Goal: Task Accomplishment & Management: Complete application form

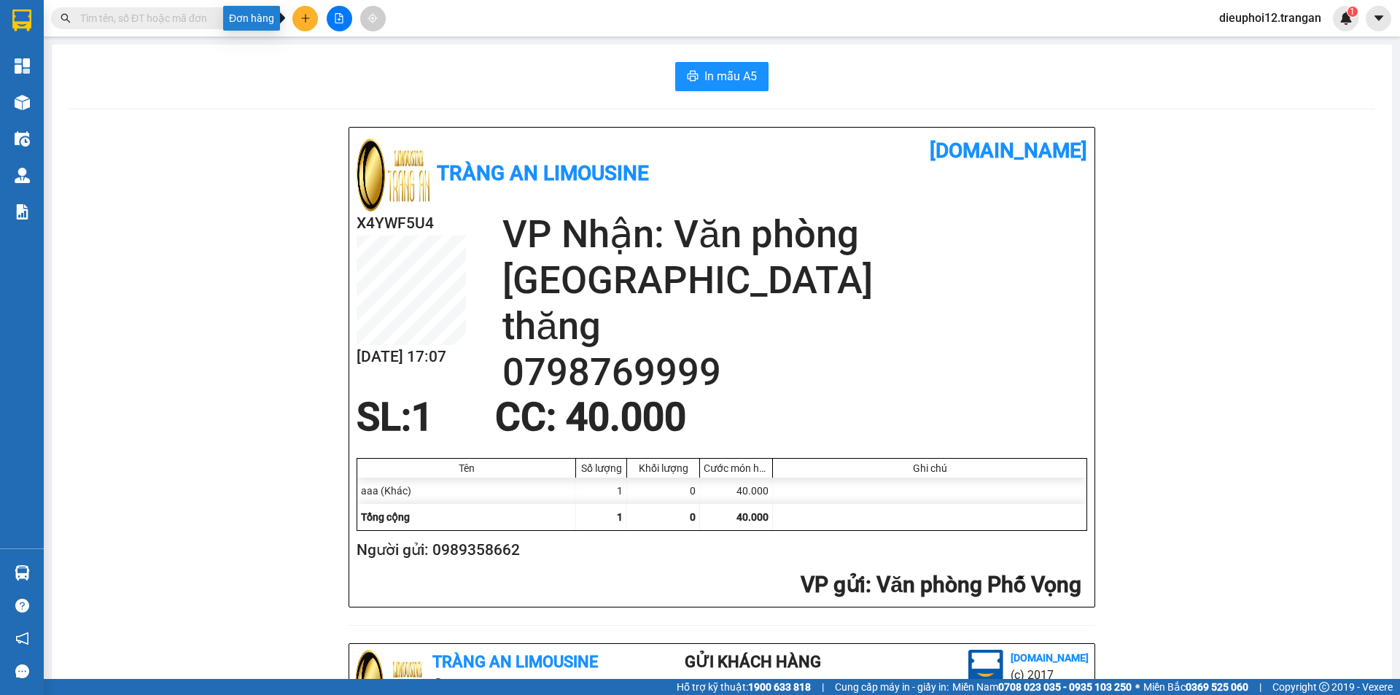
click at [312, 15] on button at bounding box center [305, 19] width 26 height 26
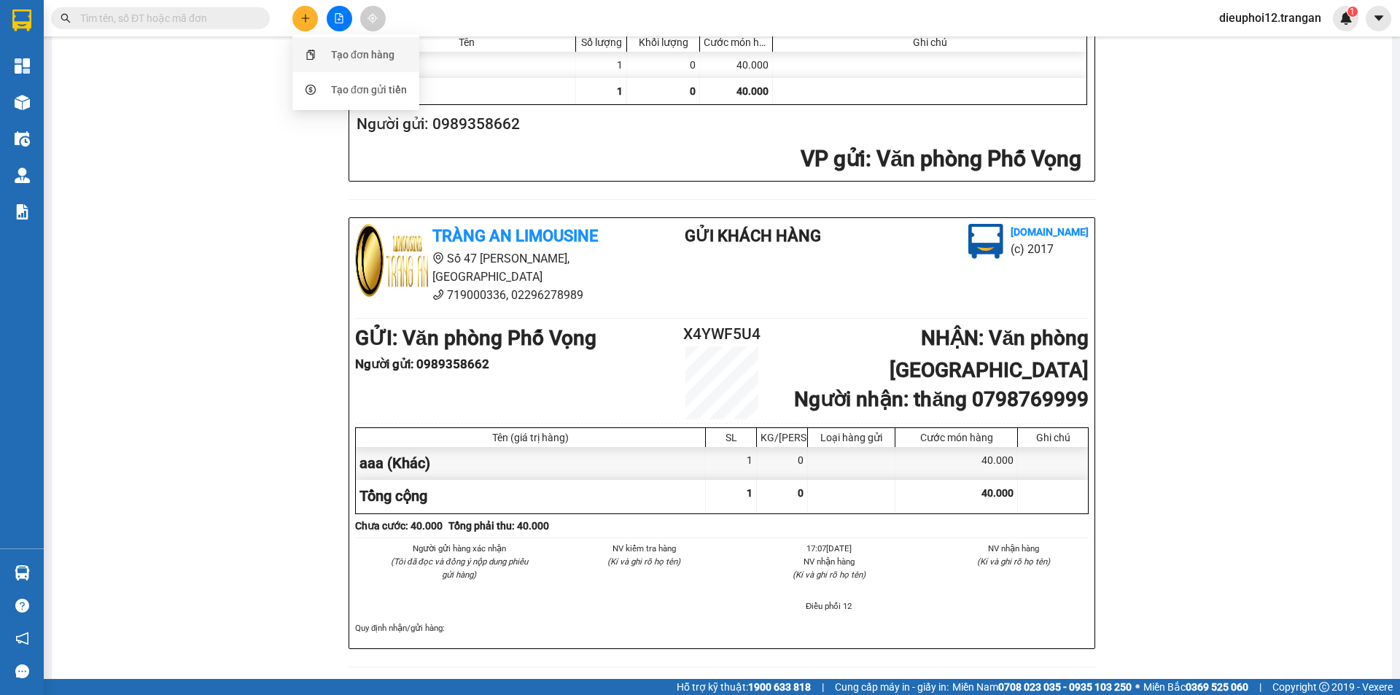
click at [397, 50] on div "Tạo đơn hàng" at bounding box center [355, 55] width 109 height 28
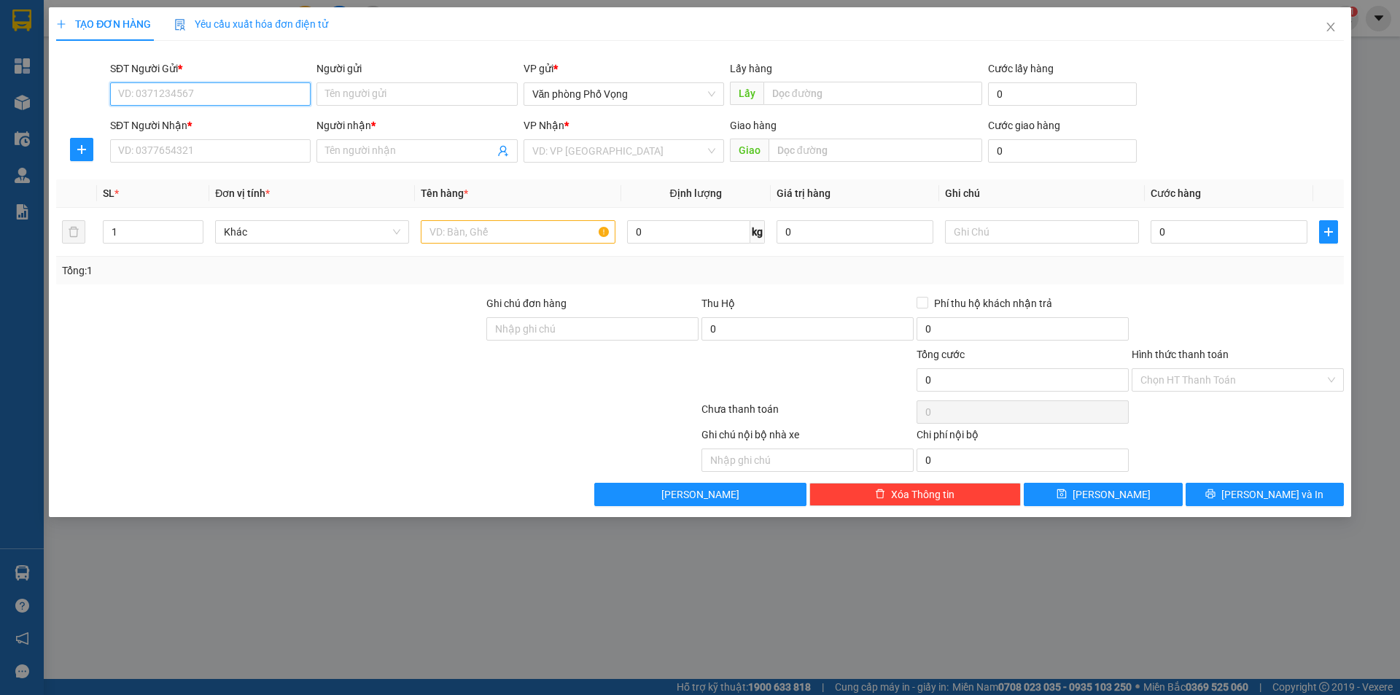
click at [196, 104] on input "SĐT Người Gửi *" at bounding box center [210, 93] width 201 height 23
click at [185, 115] on div "0888204266" at bounding box center [210, 123] width 201 height 23
type input "0888204266"
type input "0975207777"
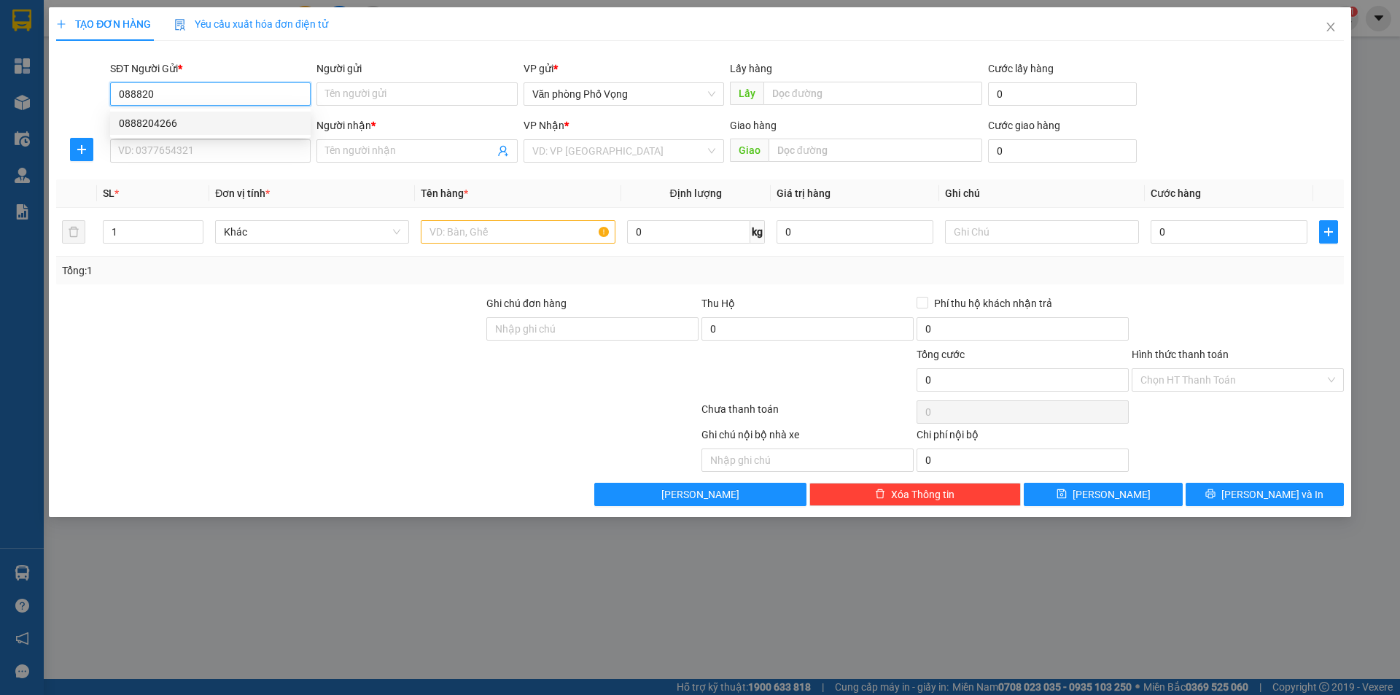
type input "[GEOGRAPHIC_DATA]"
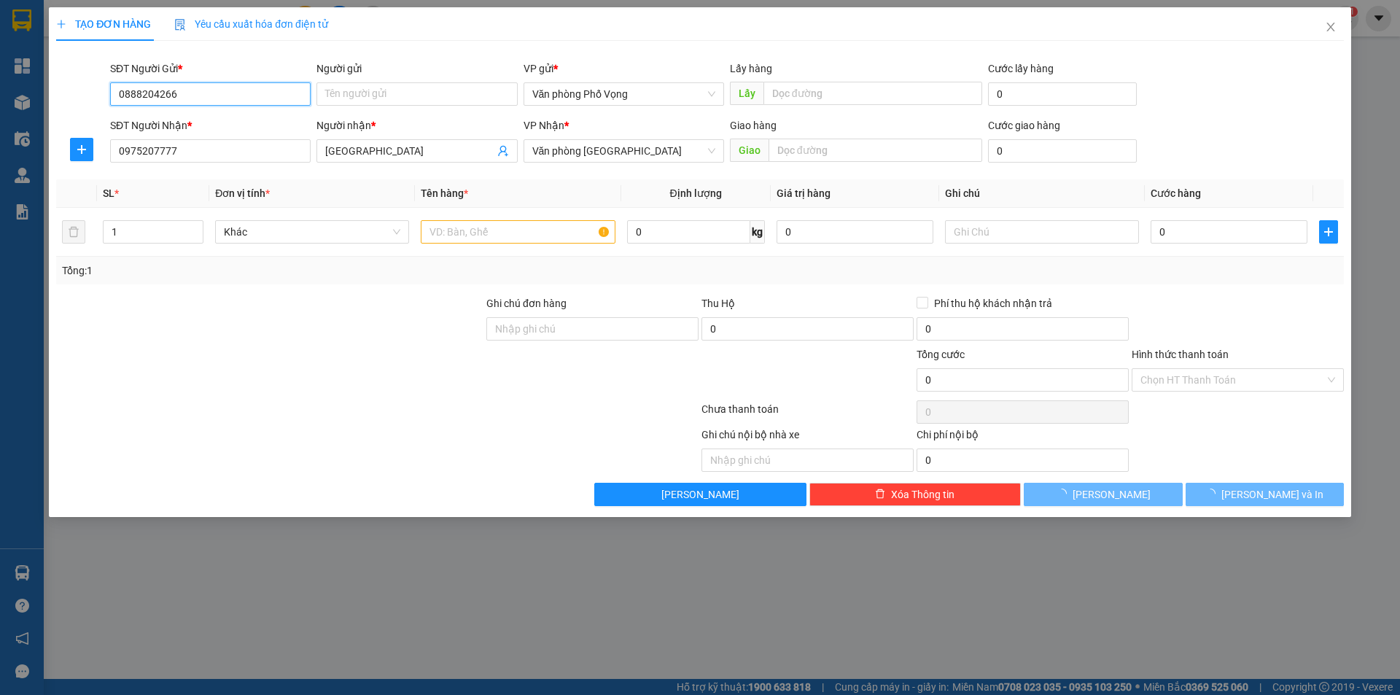
type input "50.000"
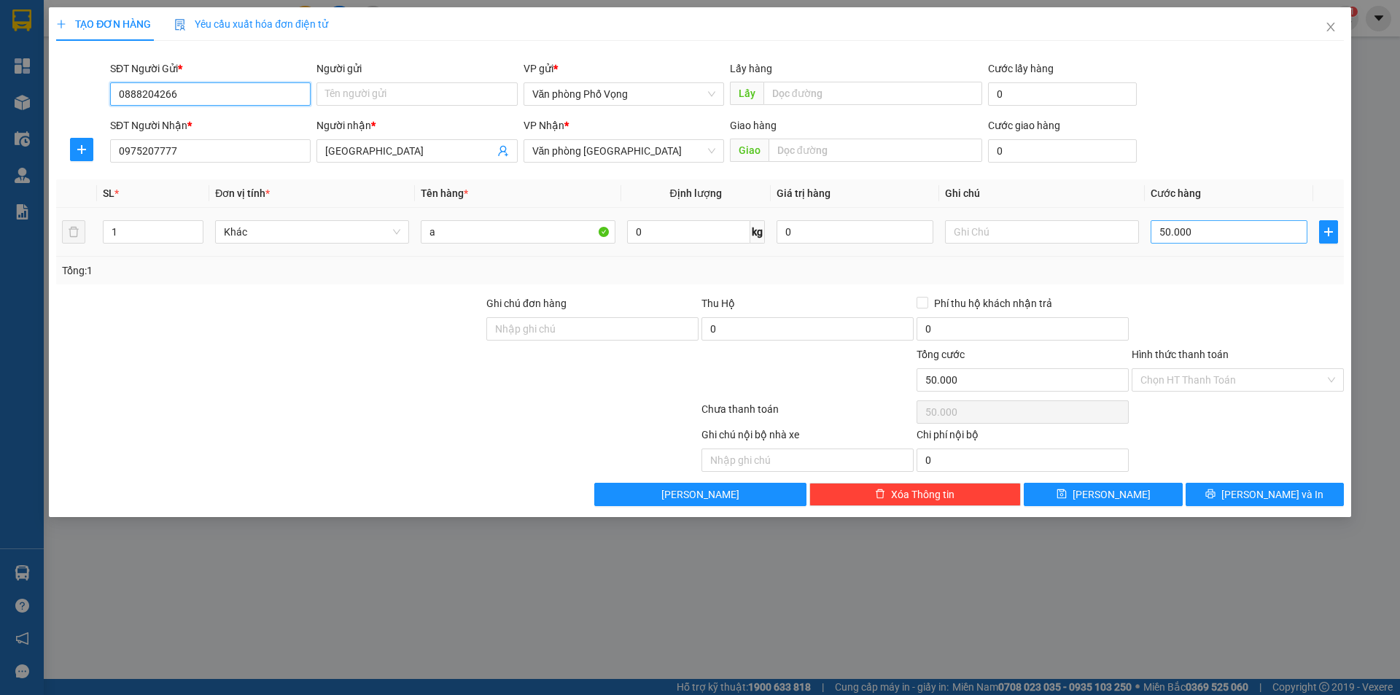
type input "0888204266"
click at [1219, 222] on input "50.000" at bounding box center [1229, 231] width 157 height 23
type input "6"
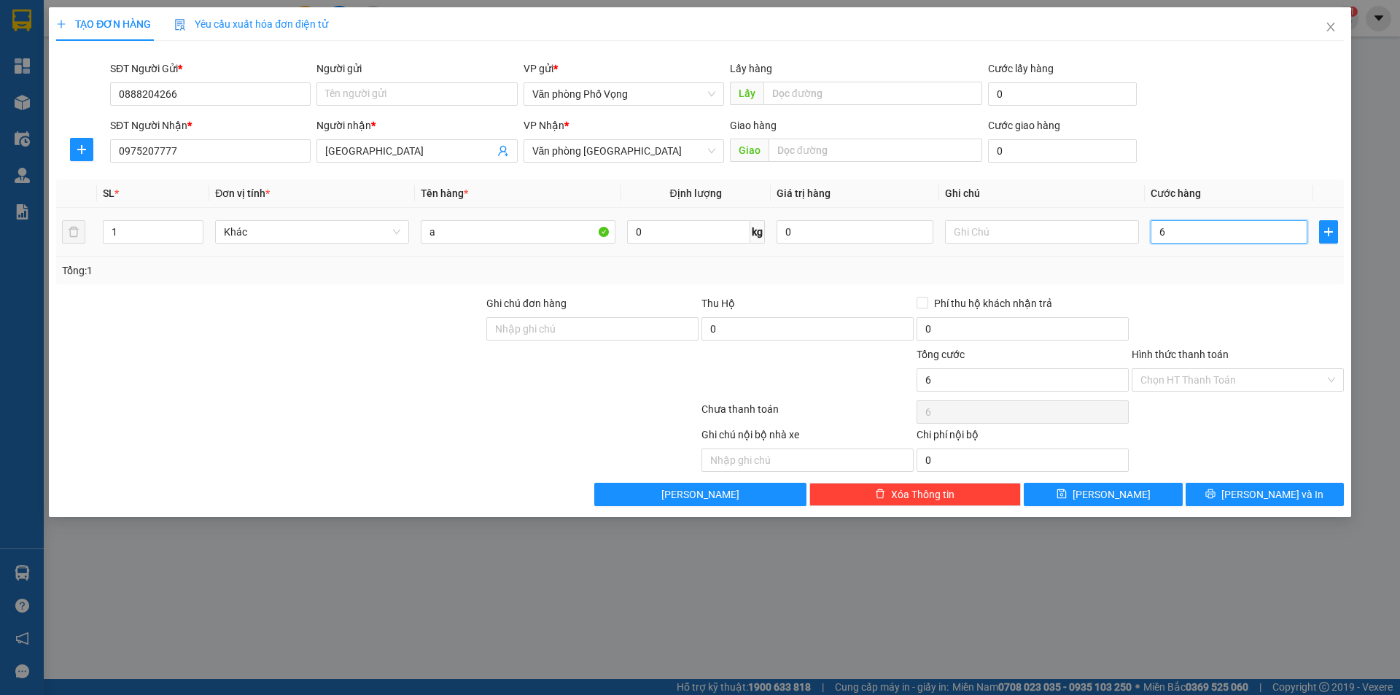
type input "60"
type input "600"
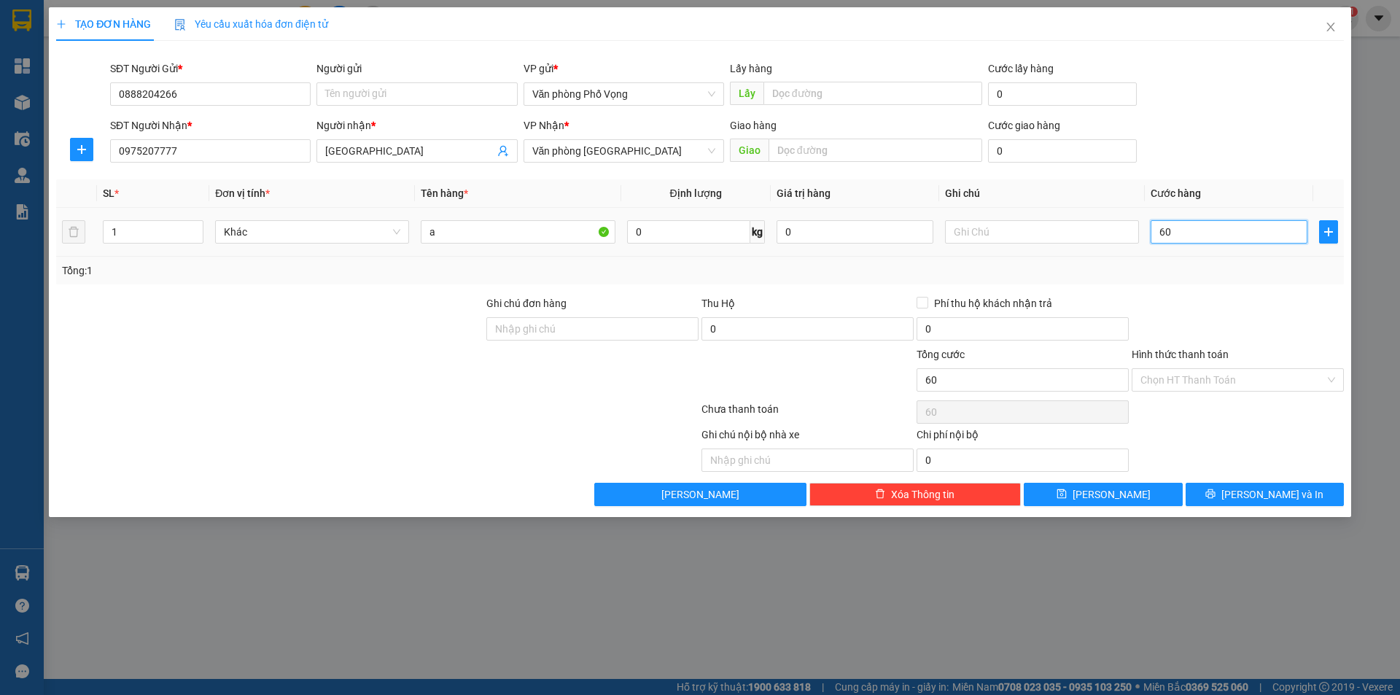
type input "600"
type input "6.000"
type input "60.000"
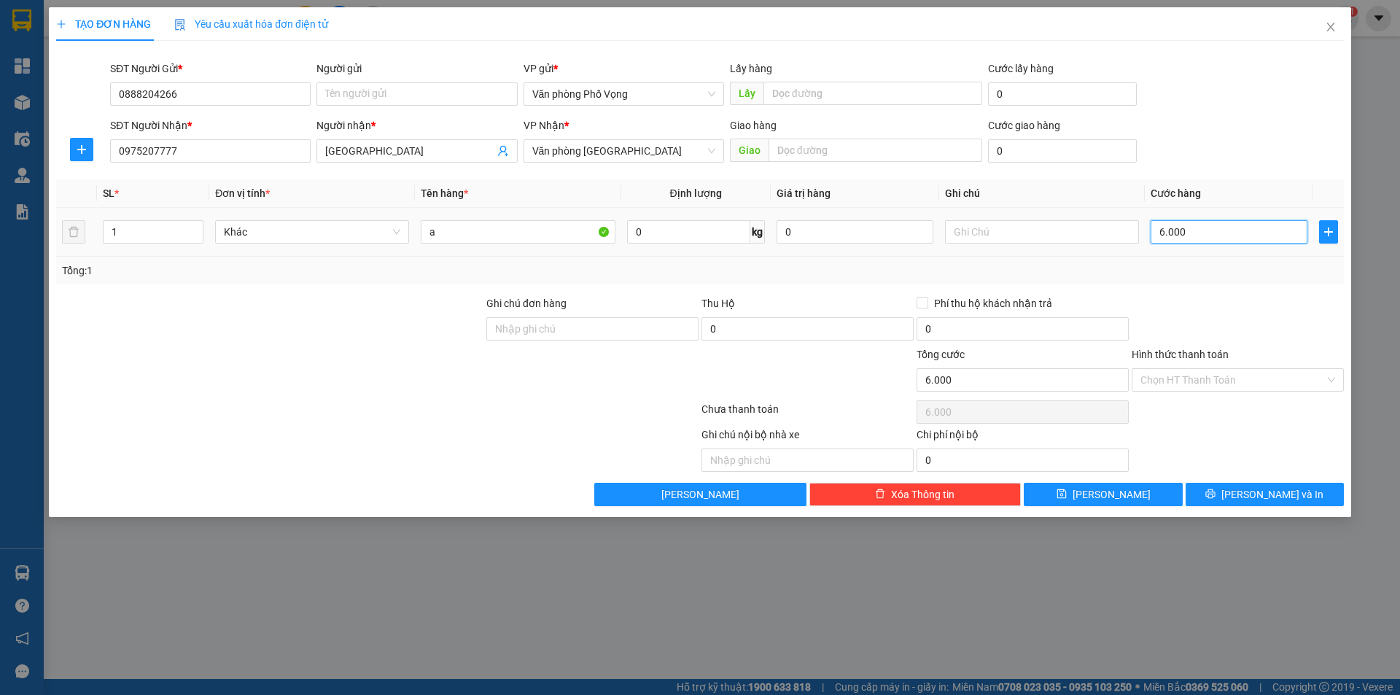
type input "60.000"
click at [1251, 490] on button "[PERSON_NAME] và In" at bounding box center [1265, 494] width 158 height 23
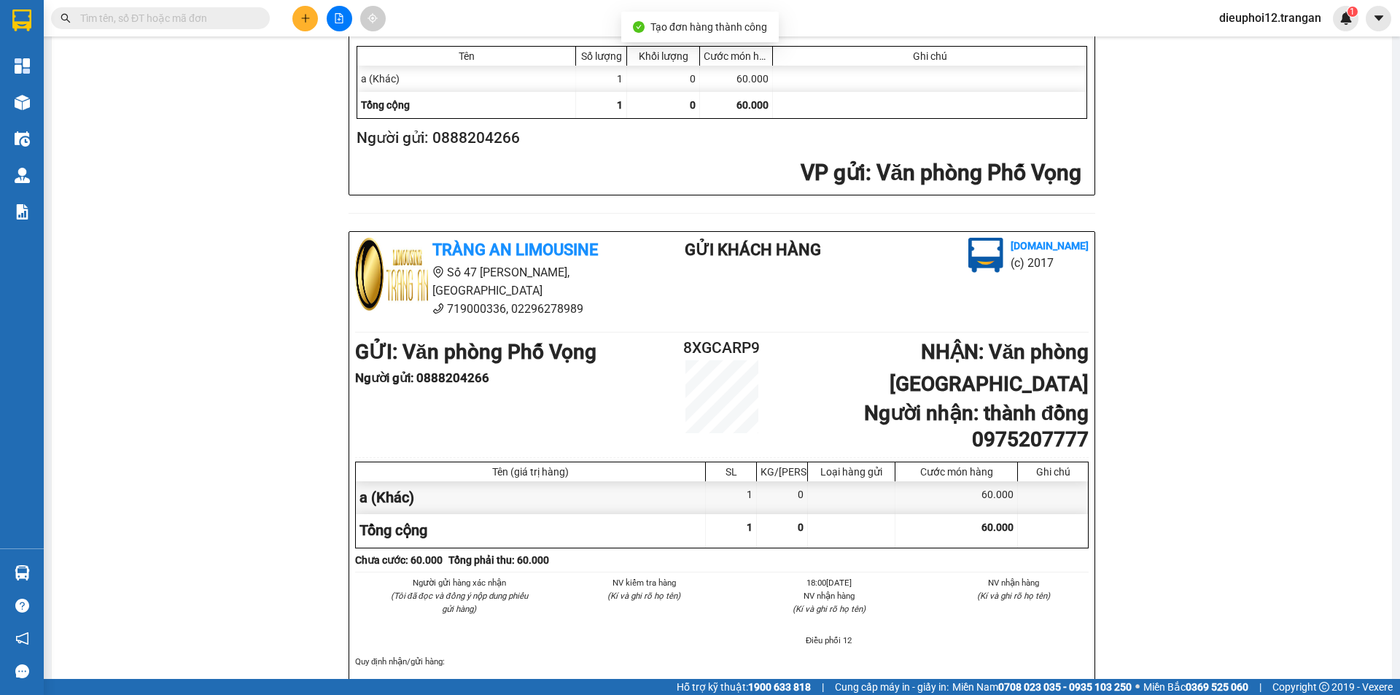
scroll to position [426, 0]
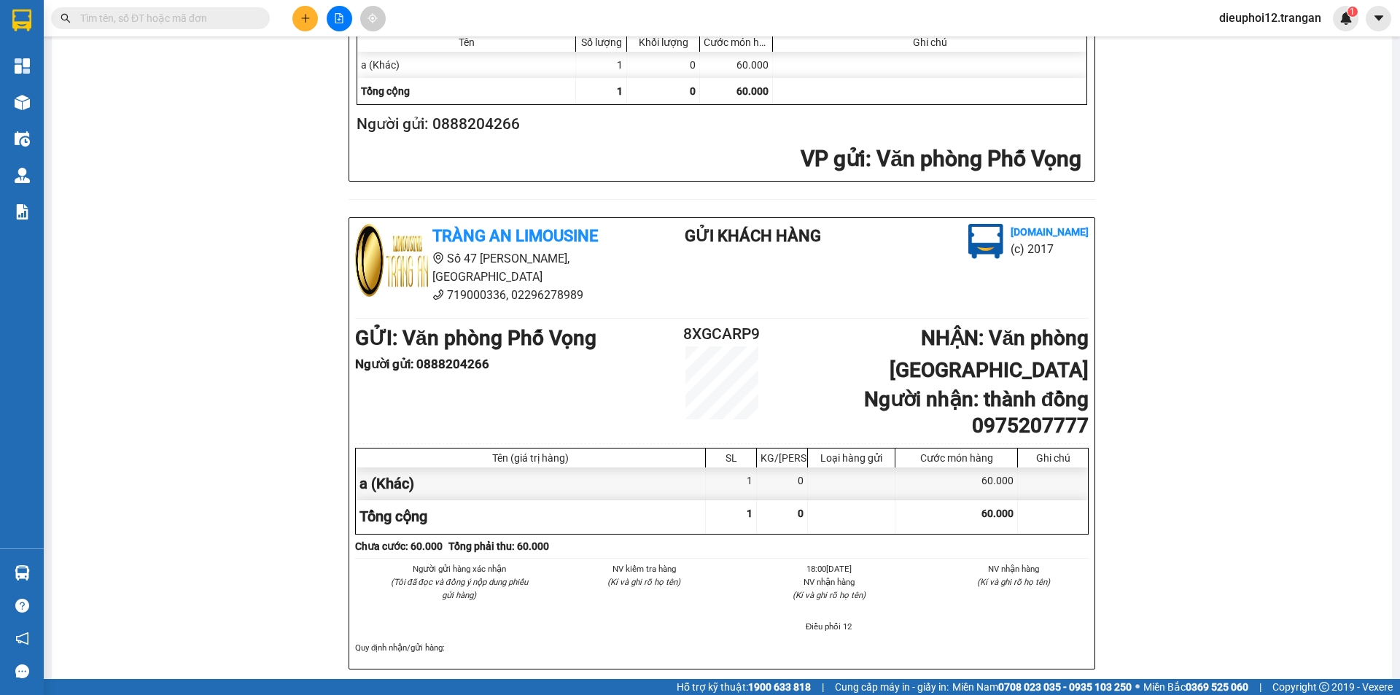
click at [314, 25] on button at bounding box center [305, 19] width 26 height 26
click at [355, 57] on div "Tạo đơn hàng" at bounding box center [362, 55] width 63 height 16
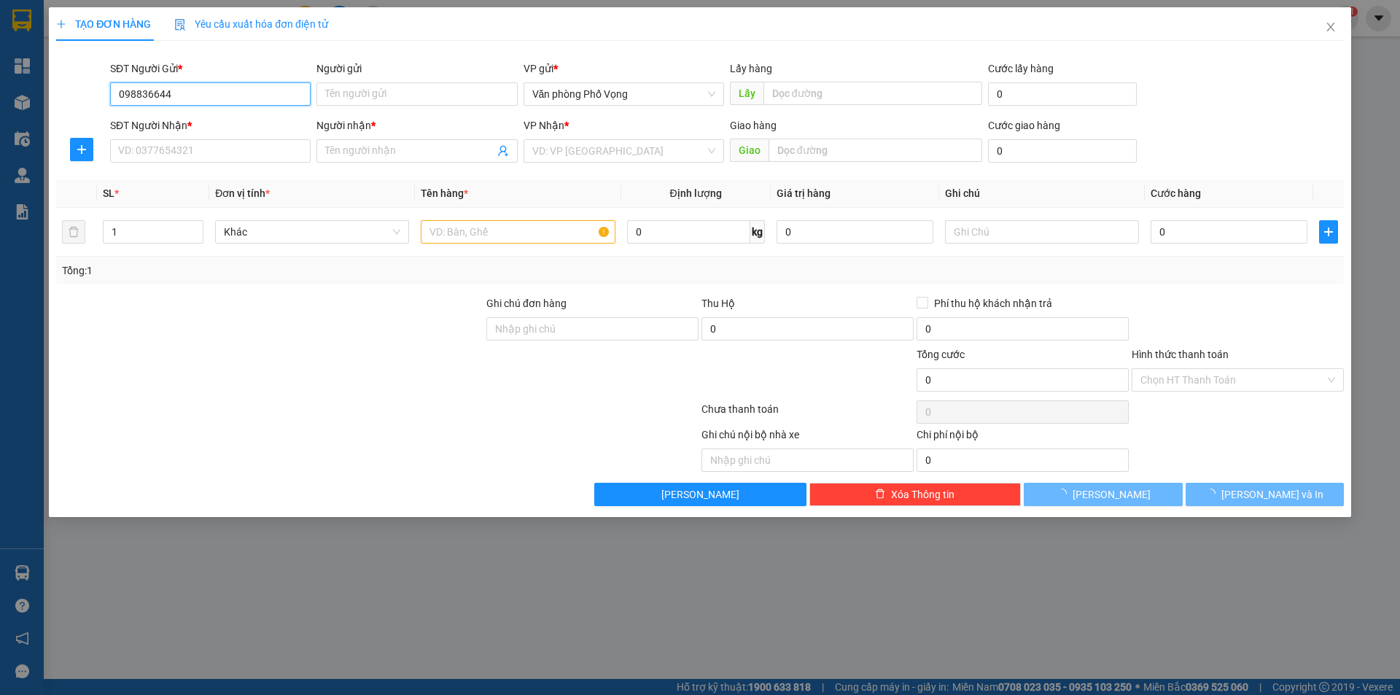
type input "0988366440"
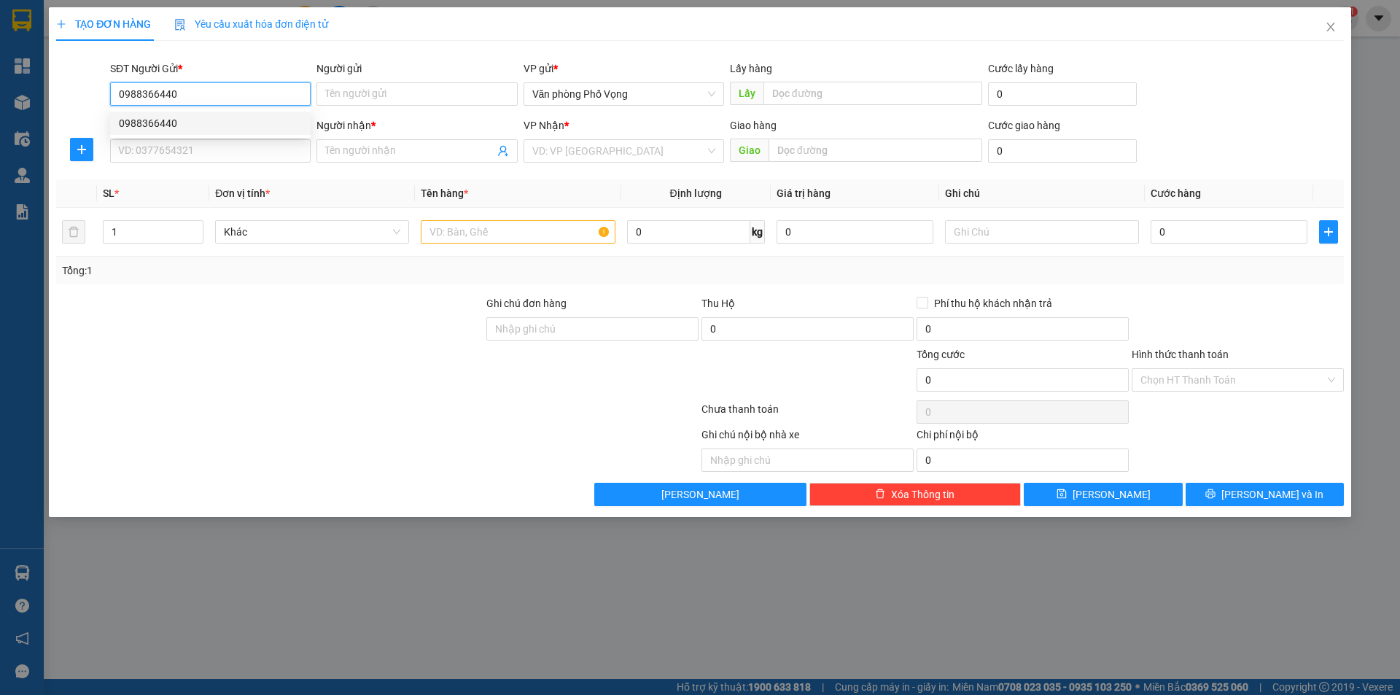
click at [197, 121] on div "0988366440" at bounding box center [210, 123] width 183 height 16
type input "0982446061"
type input "tú"
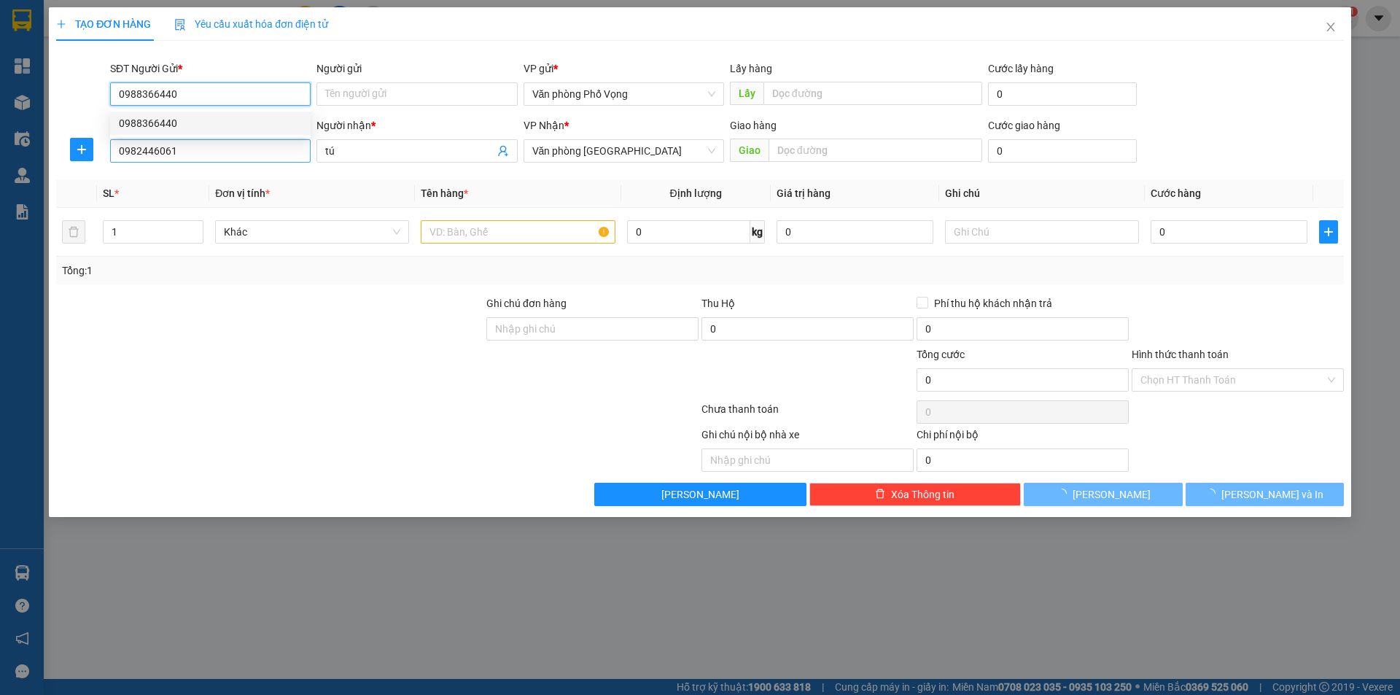
type input "40.000"
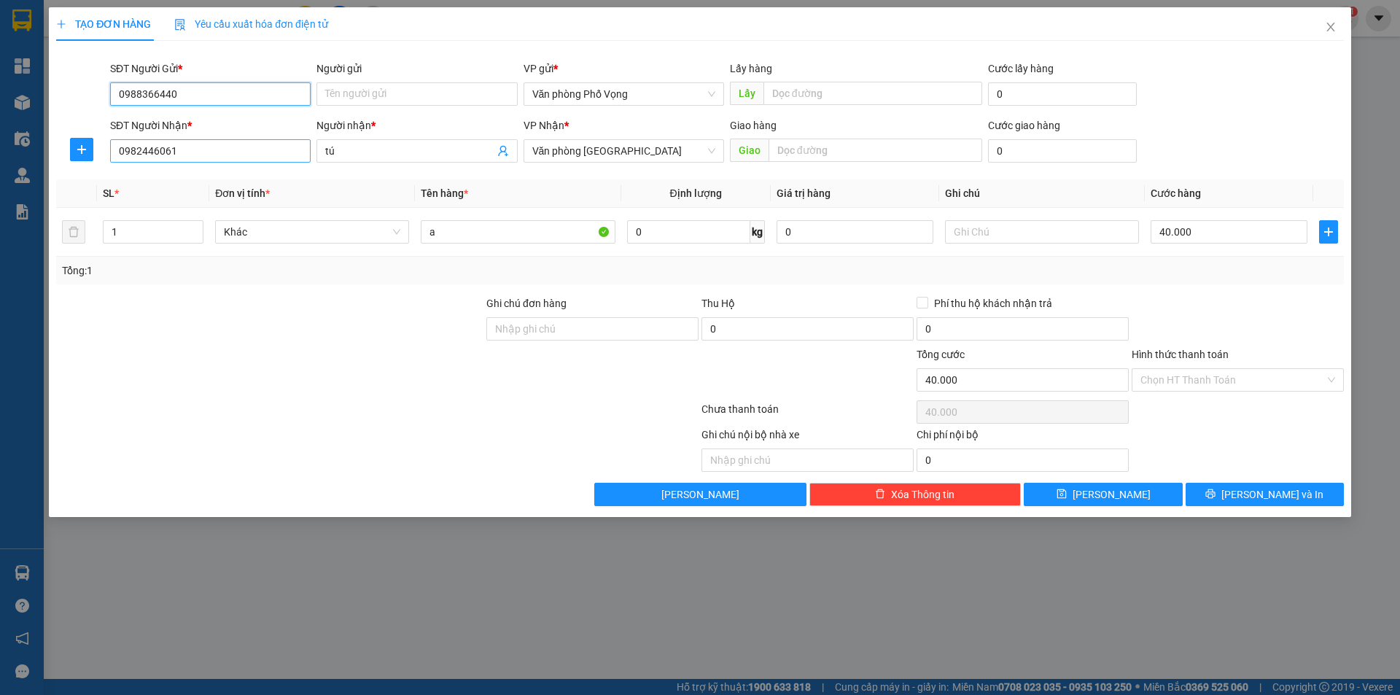
type input "0988366440"
click at [186, 150] on input "0982446061" at bounding box center [210, 150] width 201 height 23
type input "0982446061"
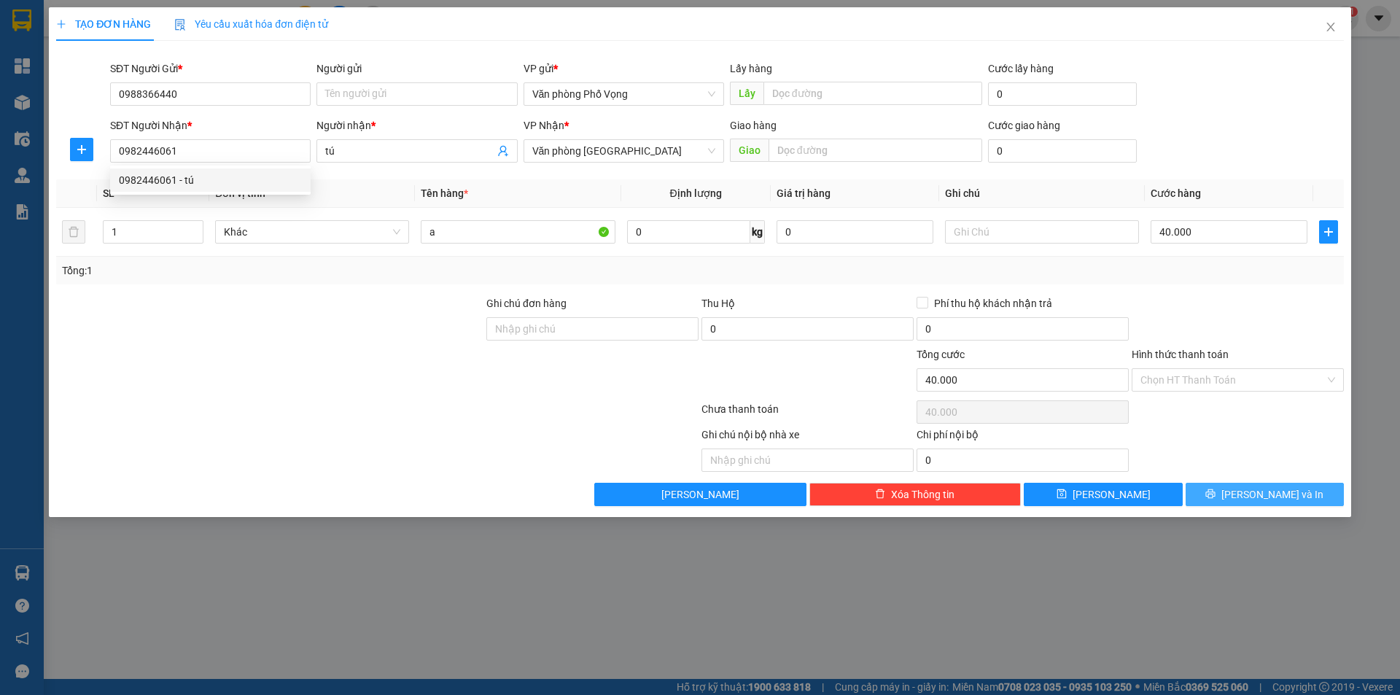
click at [1252, 492] on span "[PERSON_NAME] và In" at bounding box center [1273, 494] width 102 height 16
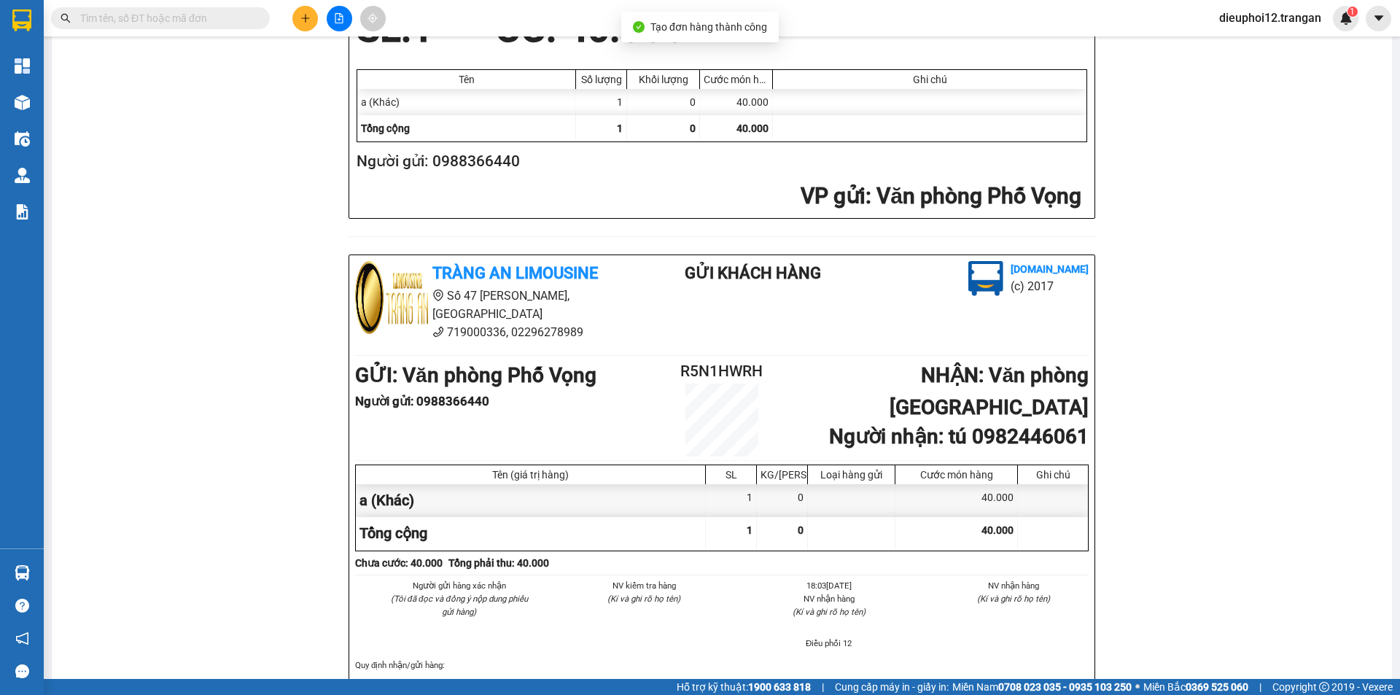
scroll to position [426, 0]
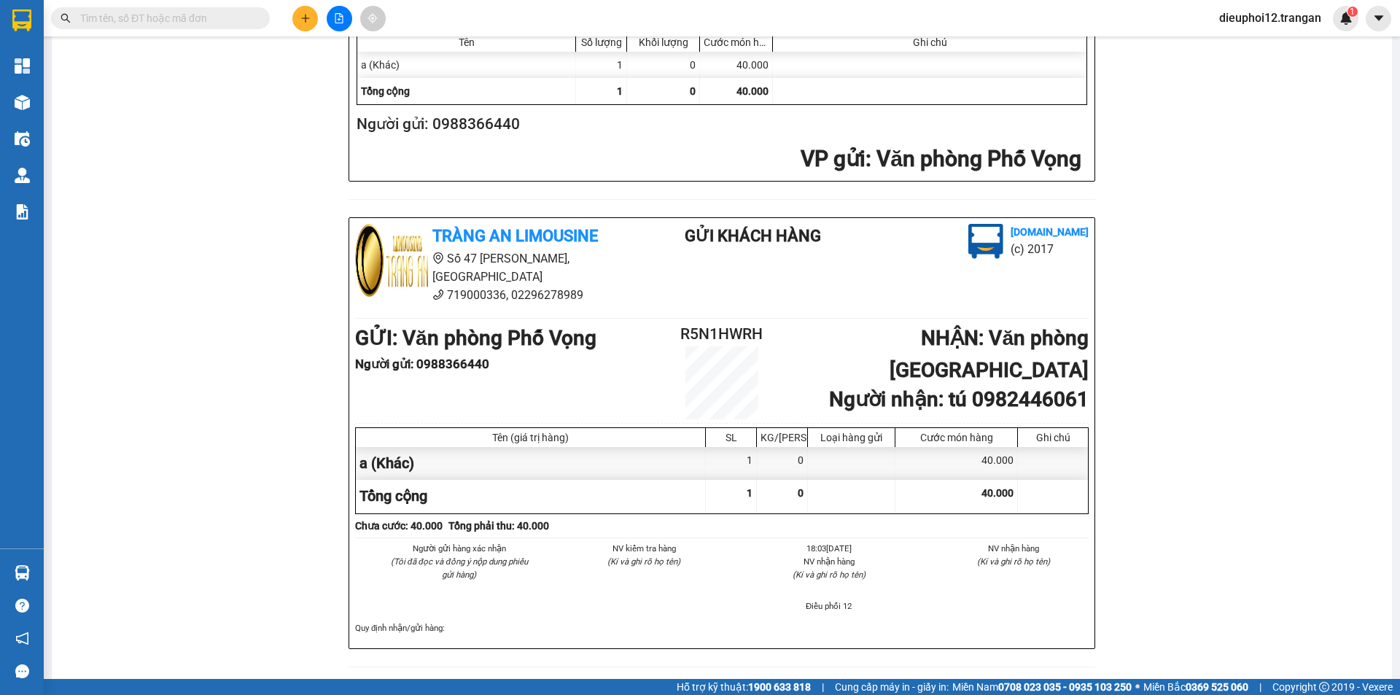
click at [298, 26] on button at bounding box center [305, 19] width 26 height 26
click at [318, 60] on div at bounding box center [310, 55] width 18 height 16
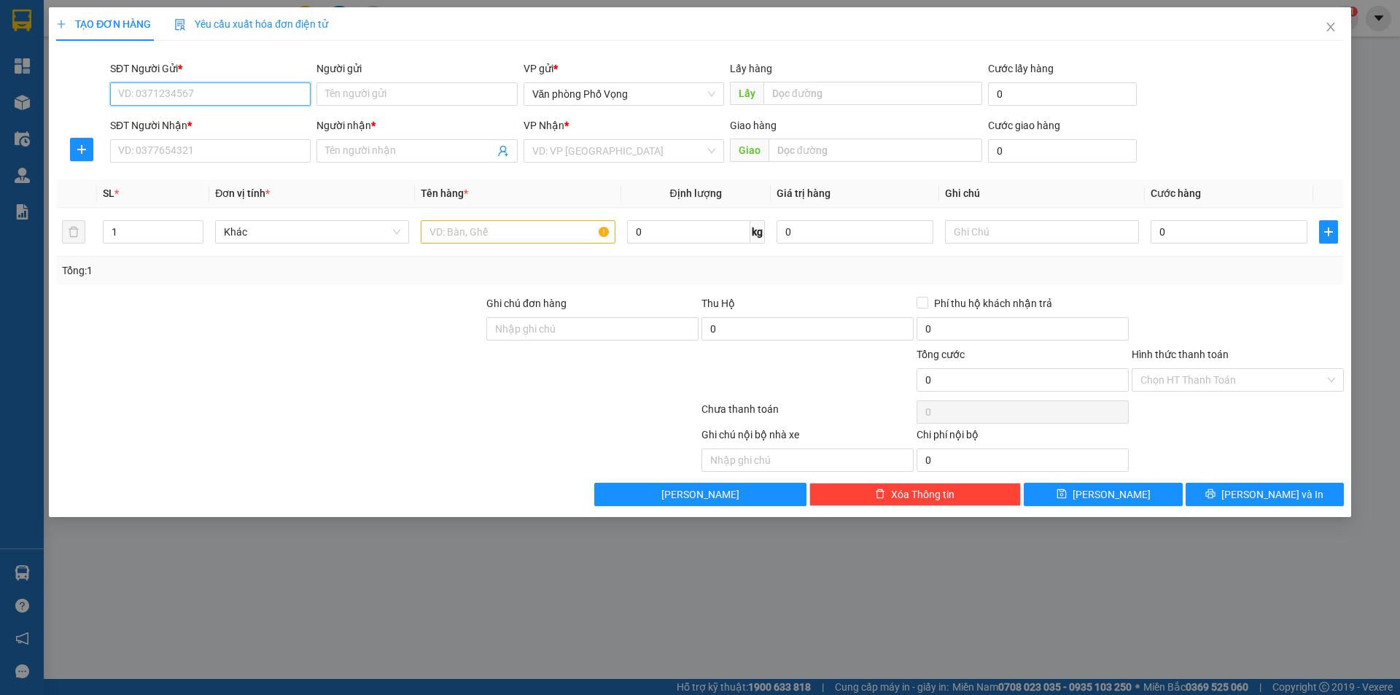
click at [192, 101] on input "SĐT Người Gửi *" at bounding box center [210, 93] width 201 height 23
click at [190, 97] on input "SĐT Người Gửi *" at bounding box center [210, 93] width 201 height 23
click at [174, 123] on div "0942470661" at bounding box center [210, 123] width 183 height 16
type input "0942470661"
type input "0914435100"
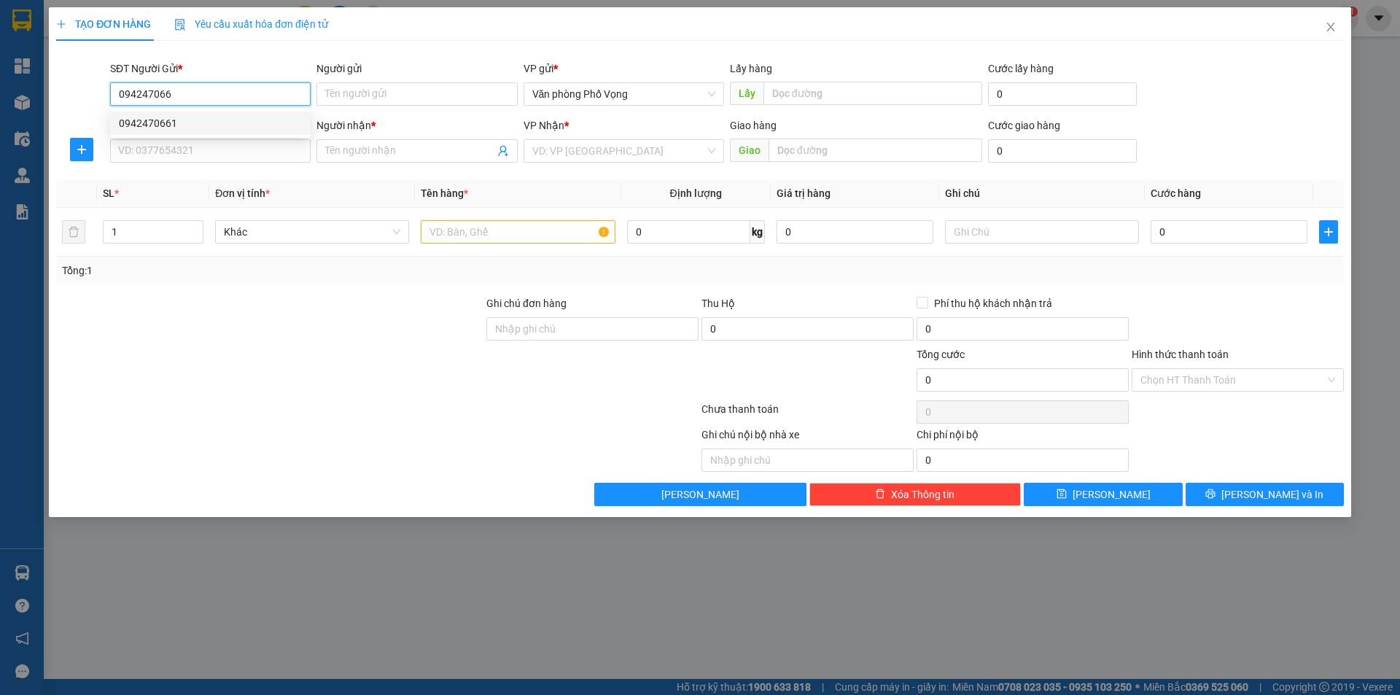
type input "khang"
type input "30.000"
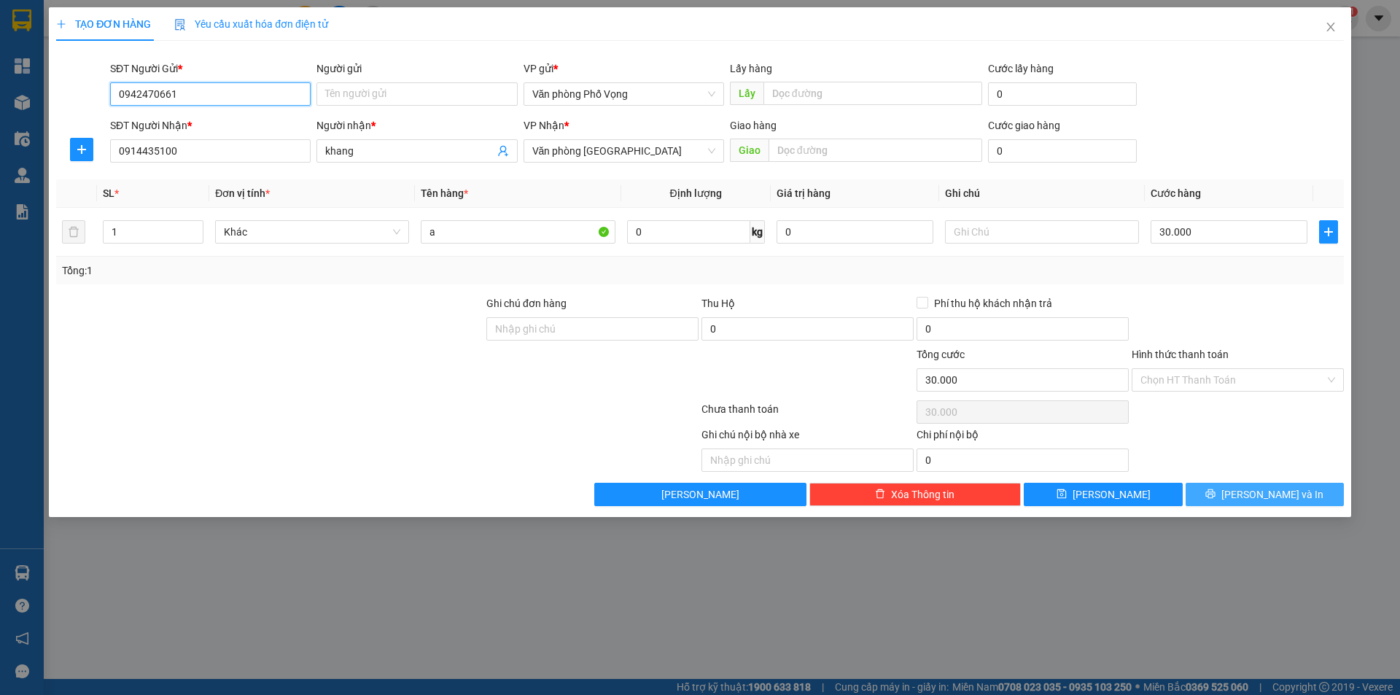
type input "0942470661"
click at [1219, 494] on button "[PERSON_NAME] và In" at bounding box center [1265, 494] width 158 height 23
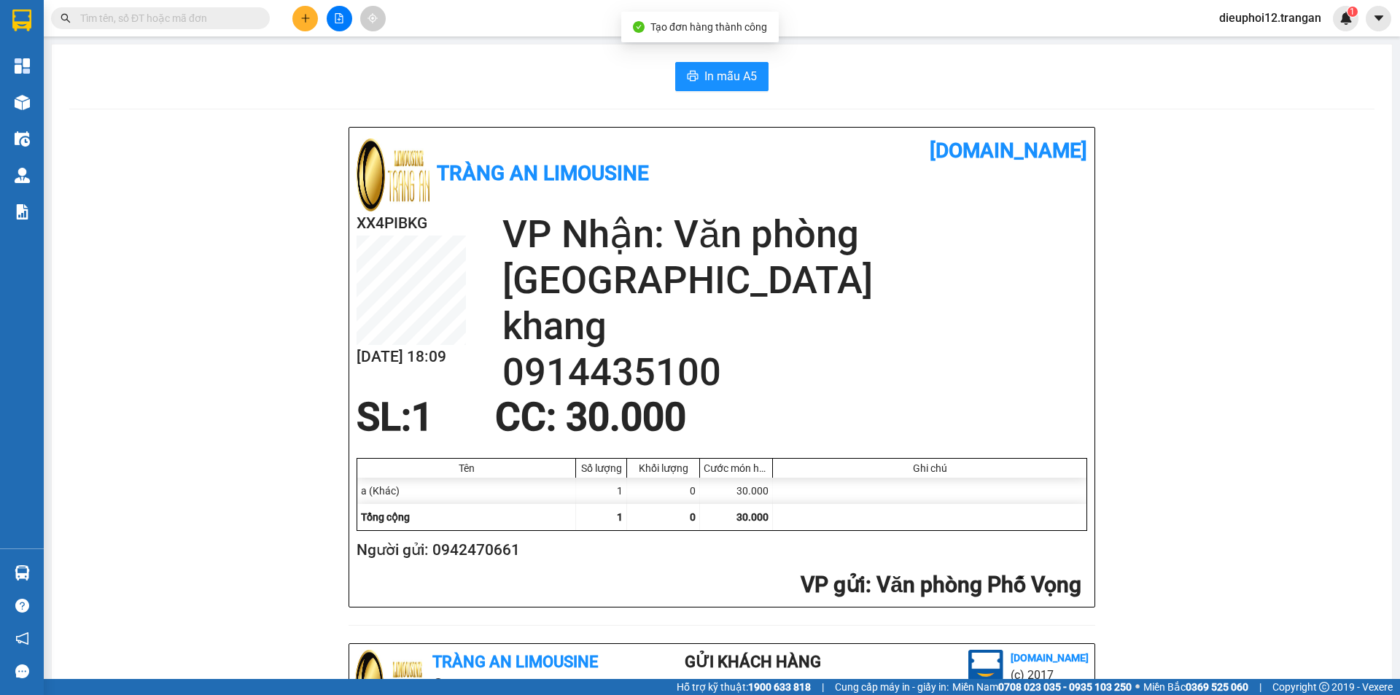
scroll to position [426, 0]
